Goal: Use online tool/utility: Utilize a website feature to perform a specific function

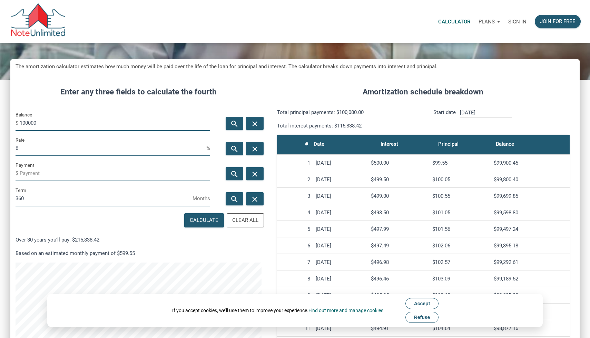
scroll to position [50, 0]
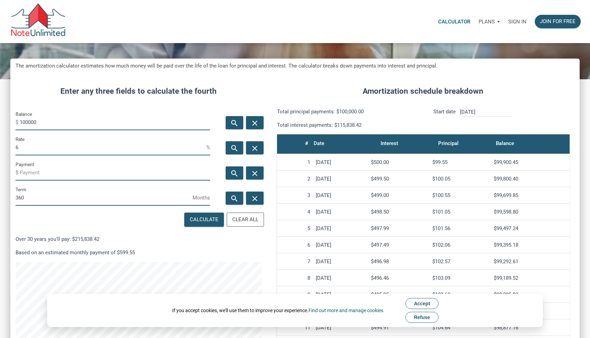
click at [421, 303] on span "Accept" at bounding box center [422, 304] width 16 height 6
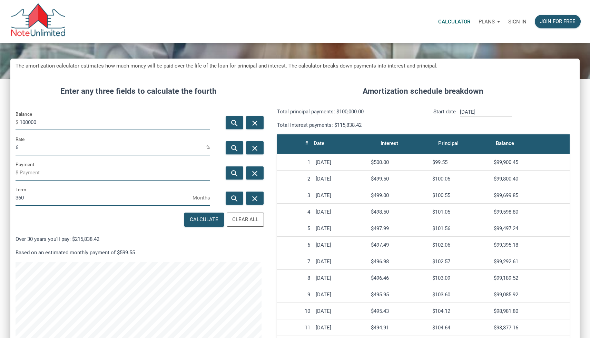
drag, startPoint x: 45, startPoint y: 125, endPoint x: 12, endPoint y: 124, distance: 33.1
click at [12, 124] on div "Balance $ 100000" at bounding box center [112, 122] width 205 height 25
click at [234, 109] on div "Enter any three fields to calculate the fourth Balance $ 100000 search close Ra…" at bounding box center [138, 246] width 256 height 342
drag, startPoint x: 51, startPoint y: 123, endPoint x: 3, endPoint y: 122, distance: 47.6
click at [3, 122] on div "CALCULATOR The amortization calculator estimates how much money will be paid ov…" at bounding box center [295, 205] width 590 height 424
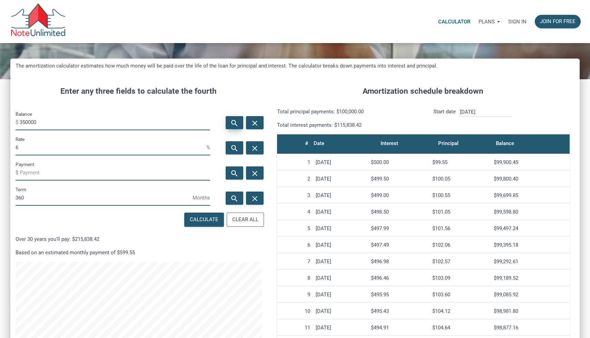
type input "350000"
click at [233, 123] on icon "search" at bounding box center [234, 123] width 8 height 9
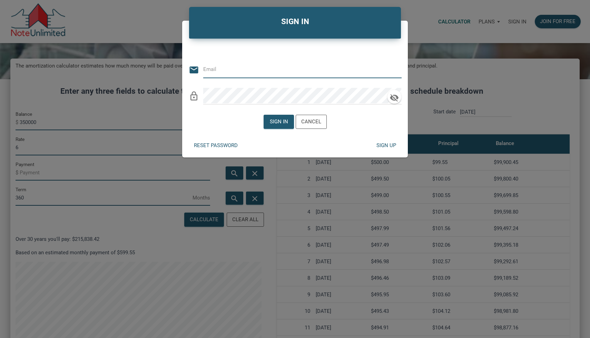
click at [426, 65] on div "SIGN IN Or Be Classical email lock_outline Sign in Cancel Reset password Sign up" at bounding box center [295, 169] width 590 height 338
click at [416, 46] on div "SIGN IN Or Be Classical email lock_outline Sign in Cancel Reset password Sign up" at bounding box center [295, 169] width 590 height 338
drag, startPoint x: 416, startPoint y: 46, endPoint x: 371, endPoint y: 80, distance: 56.1
click at [371, 73] on div "SIGN IN Or Be Classical email lock_outline Sign in Cancel Reset password Sign up" at bounding box center [295, 169] width 590 height 338
click at [306, 117] on div "Cancel" at bounding box center [311, 121] width 30 height 13
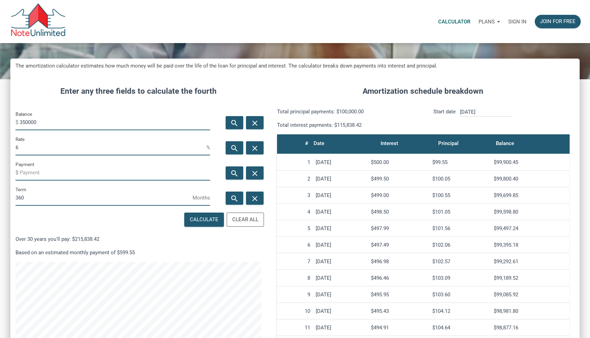
drag, startPoint x: 40, startPoint y: 152, endPoint x: 10, endPoint y: 146, distance: 29.8
click at [10, 146] on div "Rate 6 %" at bounding box center [112, 147] width 205 height 25
type input "7"
click at [558, 21] on div "Join for free" at bounding box center [558, 22] width 36 height 8
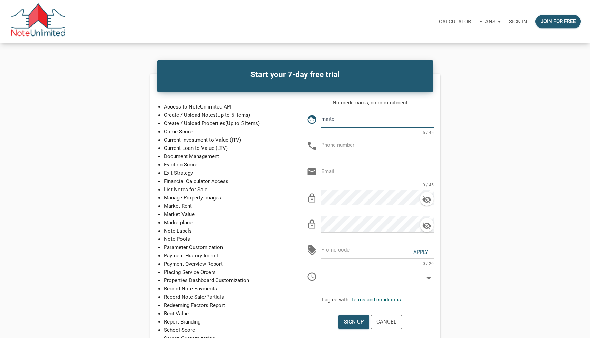
type input "maite"
click at [335, 142] on input "text" at bounding box center [377, 146] width 112 height 16
type input "413-275-6403"
click at [330, 174] on input "email" at bounding box center [377, 172] width 112 height 16
type input "[EMAIL_ADDRESS][DOMAIN_NAME]"
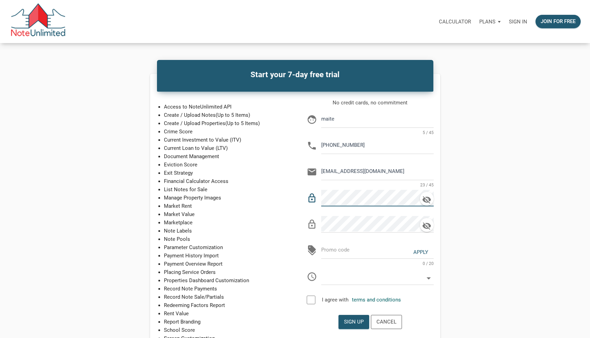
click at [302, 197] on div "No credit cards, no commitment face maite 5 / 45 phone 413-275-6403 email mrodr…" at bounding box center [370, 204] width 140 height 211
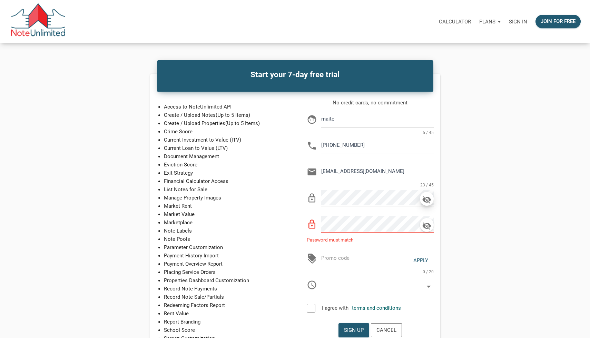
click at [422, 201] on icon "button" at bounding box center [426, 200] width 10 height 10
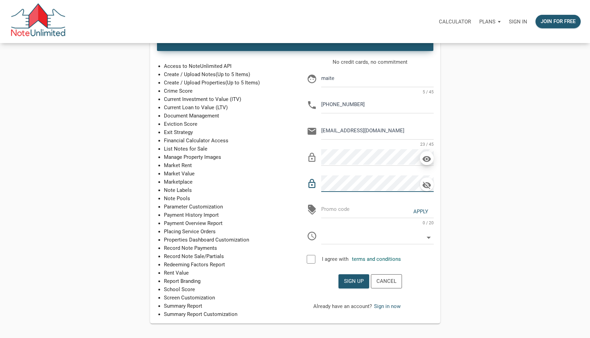
scroll to position [42, 0]
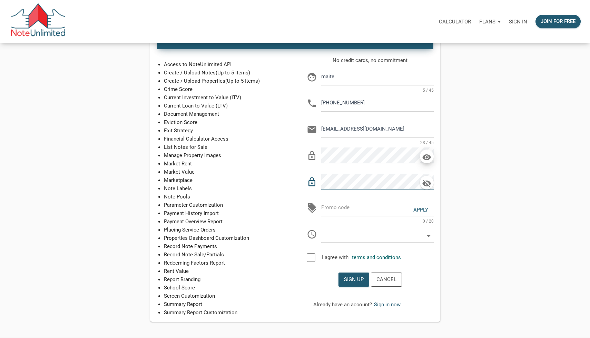
click at [311, 259] on div at bounding box center [310, 257] width 9 height 9
click at [352, 282] on div "Sign up" at bounding box center [354, 280] width 20 height 8
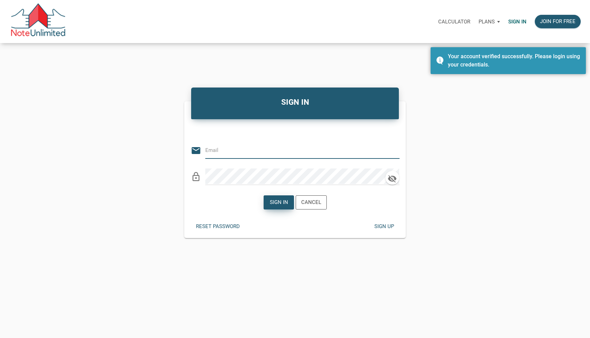
type input "[EMAIL_ADDRESS][DOMAIN_NAME]"
click at [271, 202] on div "Sign in" at bounding box center [278, 203] width 18 height 8
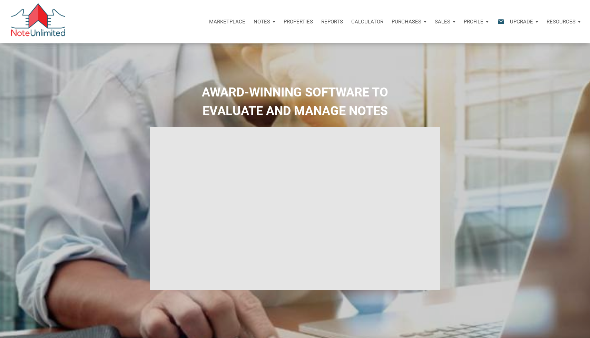
select select
type input "Introduction to new features"
select select
click at [357, 22] on p "Calculator" at bounding box center [367, 22] width 32 height 6
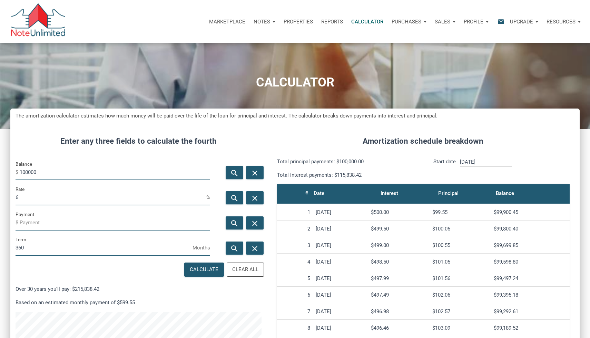
scroll to position [359, 569]
drag, startPoint x: 57, startPoint y: 175, endPoint x: 32, endPoint y: 175, distance: 25.2
click at [32, 175] on input "100000" at bounding box center [115, 173] width 190 height 16
drag, startPoint x: 42, startPoint y: 175, endPoint x: 6, endPoint y: 171, distance: 35.7
click at [6, 171] on div "CALCULATOR The amortization calculator estimates how much money will be paid ov…" at bounding box center [295, 255] width 590 height 424
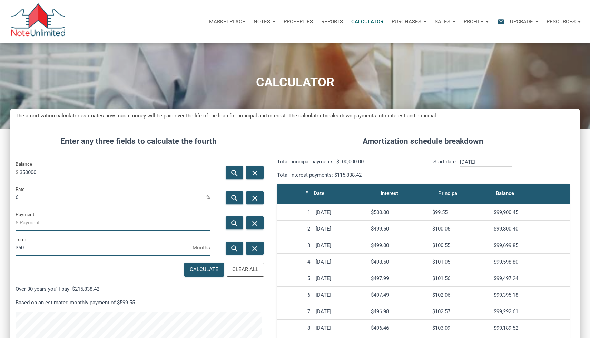
type input "350000"
click at [25, 196] on input "6" at bounding box center [111, 198] width 191 height 16
type input "7"
click at [34, 224] on input "Payment" at bounding box center [115, 223] width 190 height 16
click at [233, 225] on icon "search" at bounding box center [234, 223] width 8 height 9
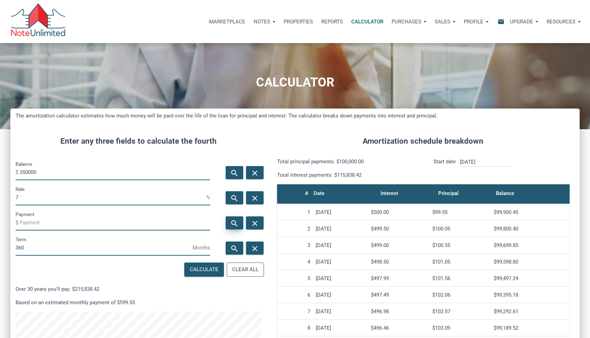
type input "-2328.56"
click at [293, 4] on div "Marketplace Notes Dashboard Transactions Properties Reports Calculator Purchase…" at bounding box center [297, 21] width 584 height 43
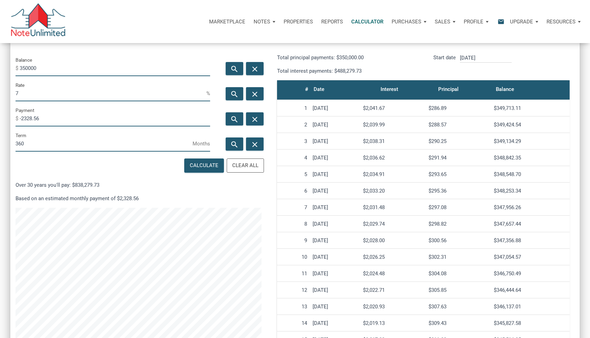
scroll to position [103, 0]
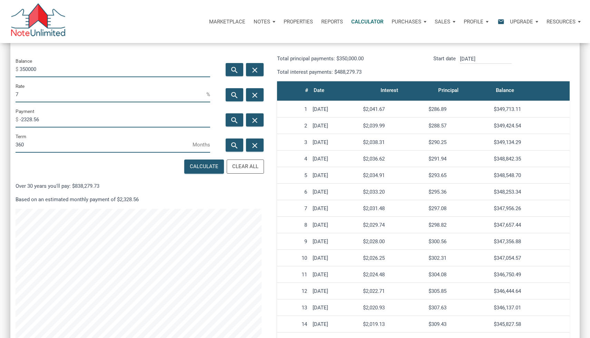
click at [24, 96] on input "7" at bounding box center [111, 95] width 191 height 16
click at [271, 167] on div "Amortization schedule breakdown Total principal payments: $350,000.00 Total int…" at bounding box center [422, 193] width 313 height 342
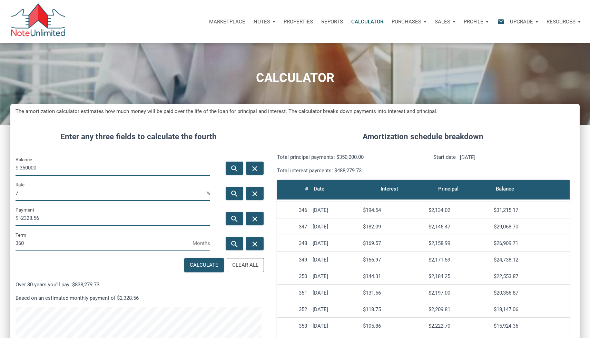
scroll to position [0, 0]
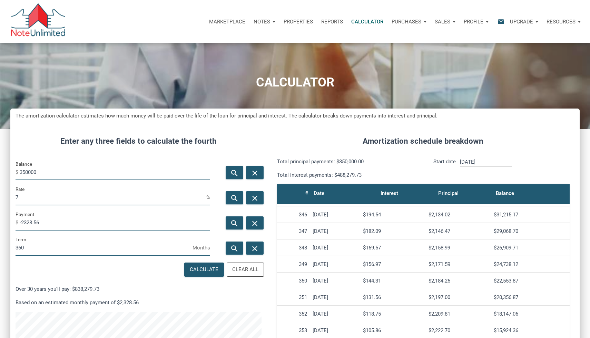
drag, startPoint x: 50, startPoint y: 174, endPoint x: 7, endPoint y: 173, distance: 43.1
click at [7, 173] on div "CALCULATOR The amortization calculator estimates how much money will be paid ov…" at bounding box center [295, 255] width 590 height 424
type input "289990"
click at [234, 225] on icon "search" at bounding box center [234, 223] width 8 height 9
type input "-1929.31"
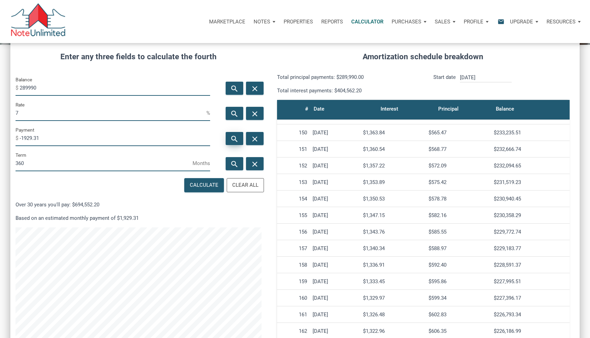
scroll to position [2455, 0]
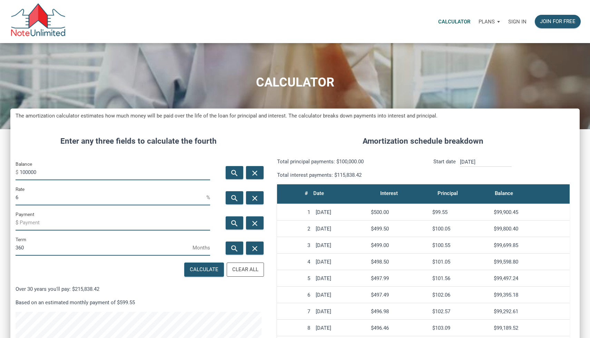
scroll to position [359, 569]
drag, startPoint x: 42, startPoint y: 174, endPoint x: 10, endPoint y: 173, distance: 32.4
click at [10, 173] on div "Balance $ 100000" at bounding box center [112, 172] width 205 height 25
type input "350000"
drag, startPoint x: 22, startPoint y: 198, endPoint x: 14, endPoint y: 198, distance: 7.6
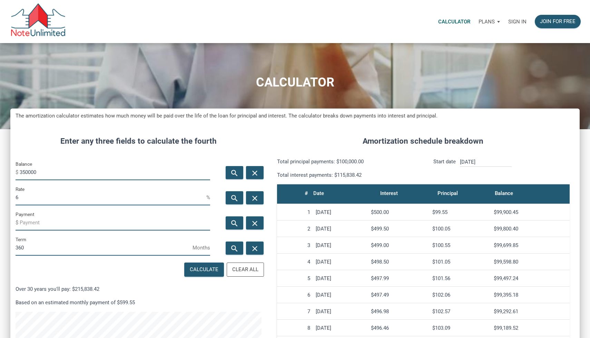
click at [14, 198] on div "Rate 6 %" at bounding box center [112, 197] width 205 height 25
type input "9"
click at [235, 198] on icon "search" at bounding box center [234, 198] width 8 height 9
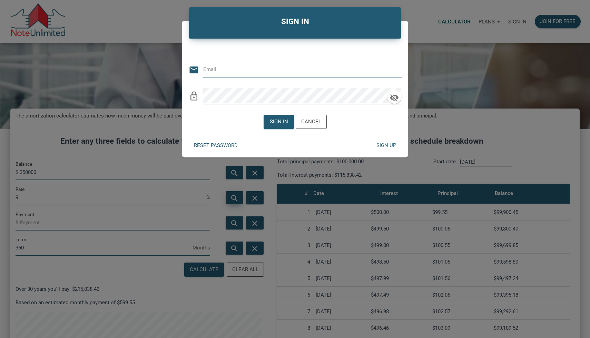
type input "[EMAIL_ADDRESS][DOMAIN_NAME]"
click at [311, 124] on div "Cancel" at bounding box center [311, 122] width 20 height 8
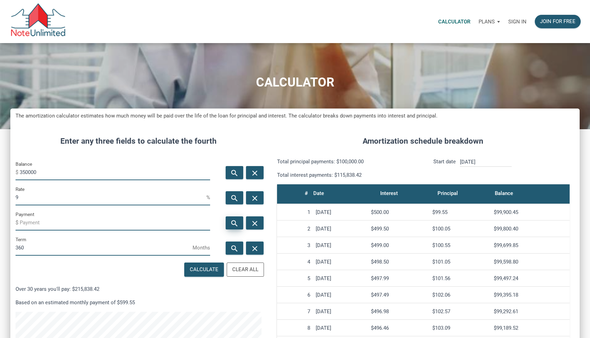
click at [239, 224] on div "search" at bounding box center [234, 223] width 18 height 13
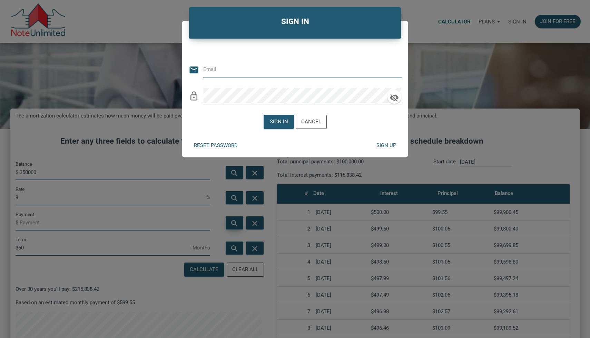
type input "[EMAIL_ADDRESS][DOMAIN_NAME]"
click at [279, 119] on div "Sign in" at bounding box center [278, 122] width 18 height 8
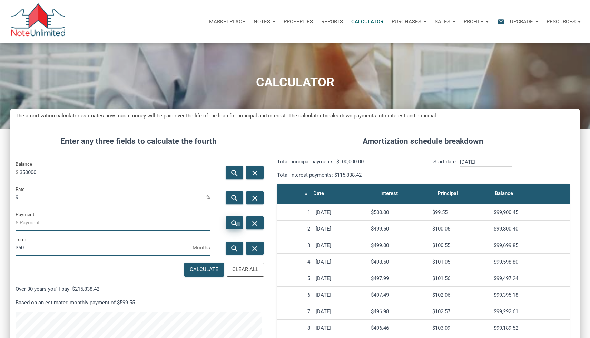
click at [238, 224] on icon "search" at bounding box center [234, 223] width 8 height 9
type input "-2816.18"
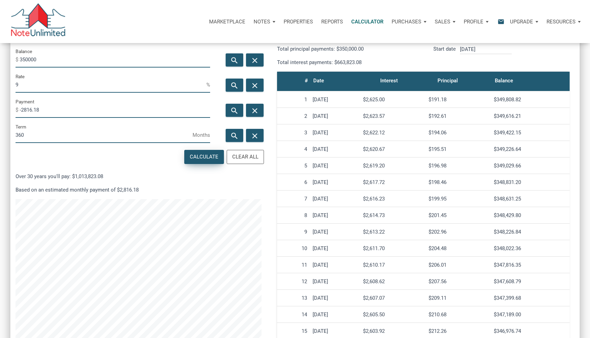
scroll to position [112, 0]
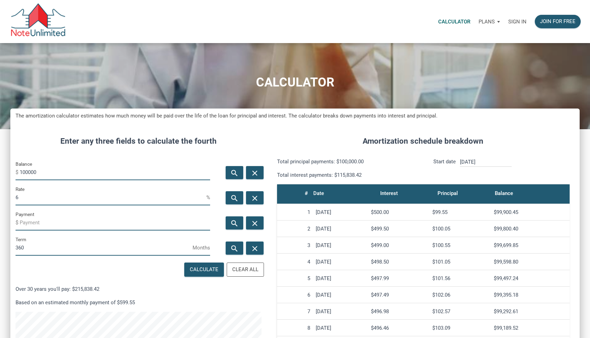
scroll to position [359, 569]
click at [519, 22] on p "Sign in" at bounding box center [517, 22] width 18 height 6
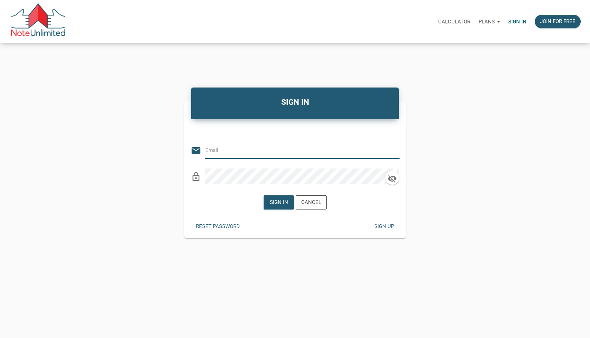
type input "[EMAIL_ADDRESS][DOMAIN_NAME]"
click at [269, 207] on div "Sign in" at bounding box center [279, 202] width 30 height 13
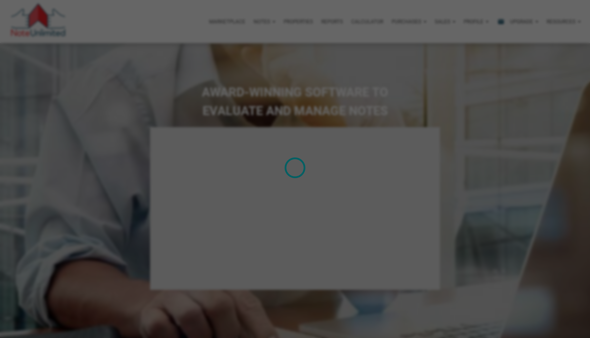
select select
type input "Introduction to new features"
select select
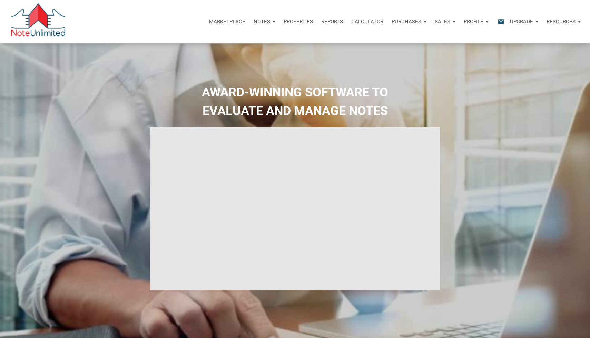
click at [366, 24] on p "Calculator" at bounding box center [367, 22] width 32 height 6
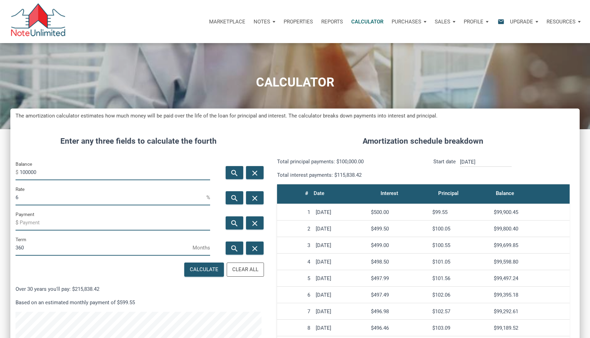
scroll to position [359, 569]
drag, startPoint x: 43, startPoint y: 173, endPoint x: 0, endPoint y: 173, distance: 43.4
click at [0, 173] on div "CALCULATOR The amortization calculator estimates how much money will be paid ov…" at bounding box center [295, 255] width 590 height 424
type input "350000"
drag, startPoint x: 29, startPoint y: 200, endPoint x: 14, endPoint y: 200, distance: 14.8
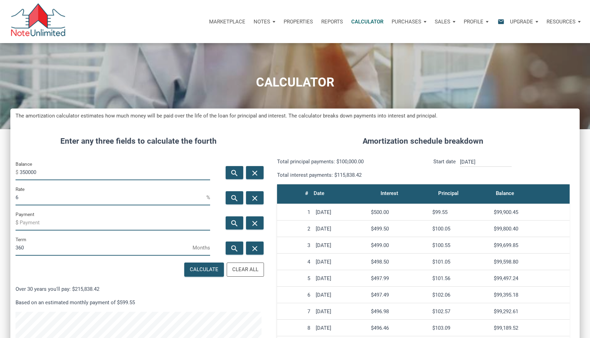
click at [14, 200] on div "Rate 6 %" at bounding box center [112, 197] width 205 height 25
